Goal: Navigation & Orientation: Find specific page/section

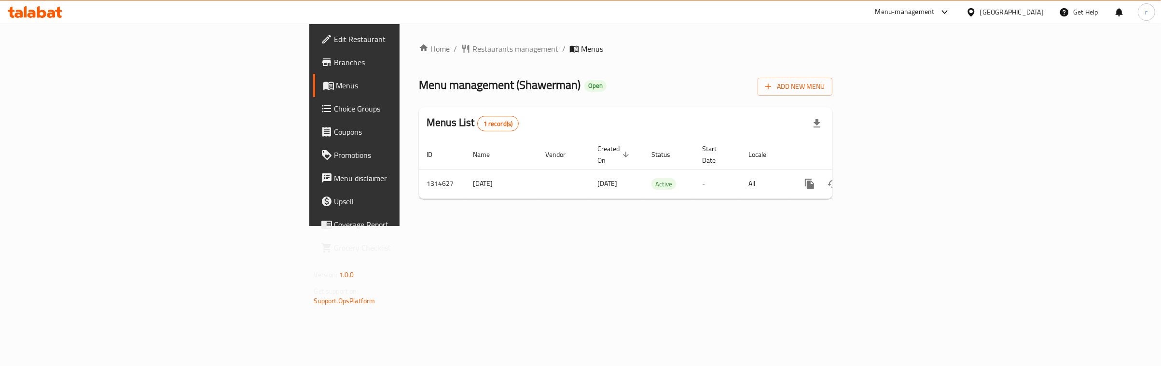
click at [335, 105] on span "Choice Groups" at bounding box center [415, 109] width 161 height 12
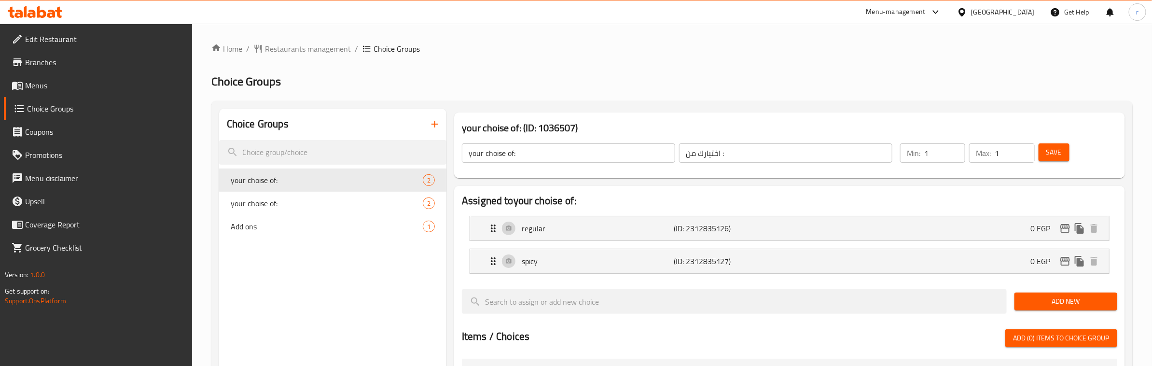
click at [511, 50] on ol "Home / Restaurants management / Choice Groups" at bounding box center [672, 49] width 922 height 12
click at [484, 67] on div "Home / Restaurants management / Choice Groups Choice Groups Choice Groups your …" at bounding box center [672, 352] width 922 height 618
click at [846, 71] on div "Home / Restaurants management / Choice Groups Choice Groups Choice Groups your …" at bounding box center [672, 352] width 922 height 618
click at [44, 80] on span "Menus" at bounding box center [105, 86] width 160 height 12
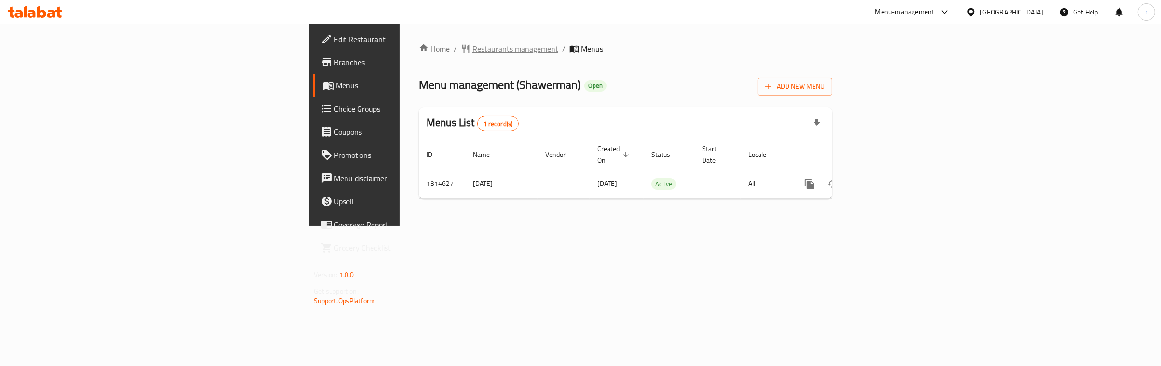
click at [473, 54] on span "Restaurants management" at bounding box center [516, 49] width 86 height 12
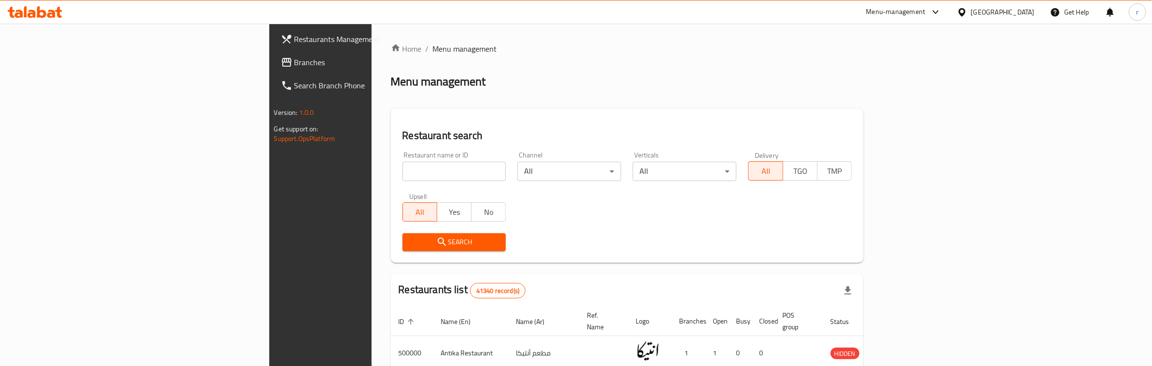
click at [294, 61] on span "Branches" at bounding box center [374, 62] width 160 height 12
